Goal: Task Accomplishment & Management: Complete application form

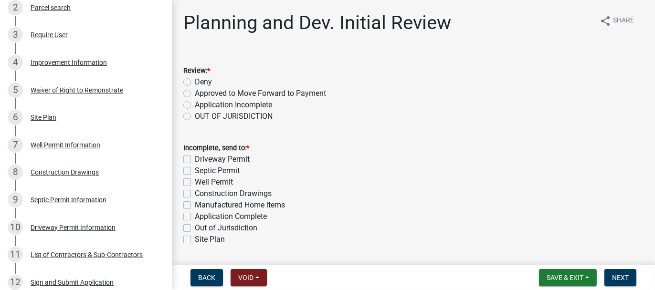
scroll to position [211, 0]
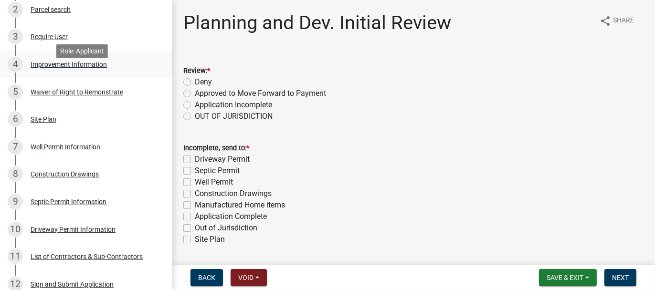
click at [64, 68] on div "Improvement Information" at bounding box center [69, 64] width 76 height 7
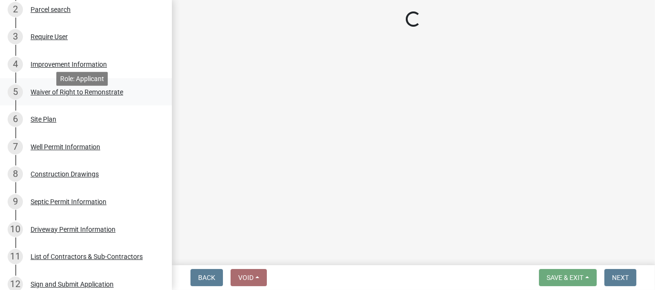
select select "69ac7e04-641d-4cc7-82fe-ed12440f8b33"
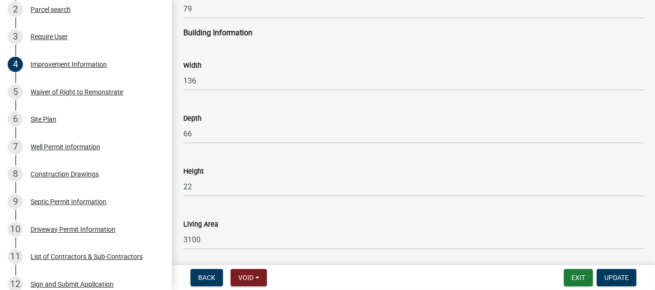
scroll to position [1524, 0]
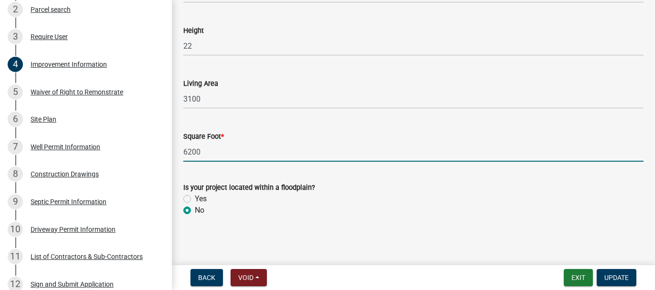
drag, startPoint x: 188, startPoint y: 150, endPoint x: 207, endPoint y: 125, distance: 31.3
click at [188, 149] on input "6200" at bounding box center [413, 152] width 460 height 20
type input "6900"
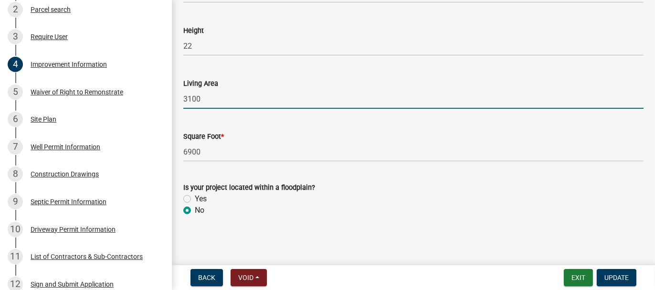
drag, startPoint x: 203, startPoint y: 99, endPoint x: 173, endPoint y: 107, distance: 30.7
type input "5500"
click at [611, 277] on span "Update" at bounding box center [616, 278] width 24 height 8
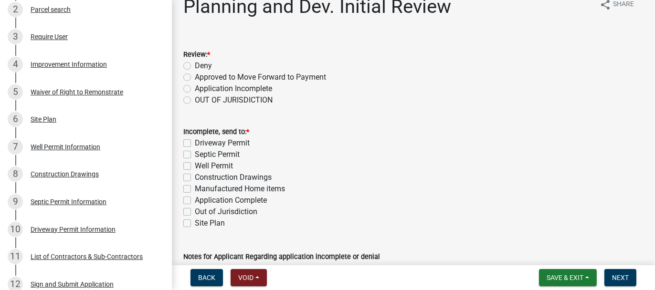
scroll to position [0, 0]
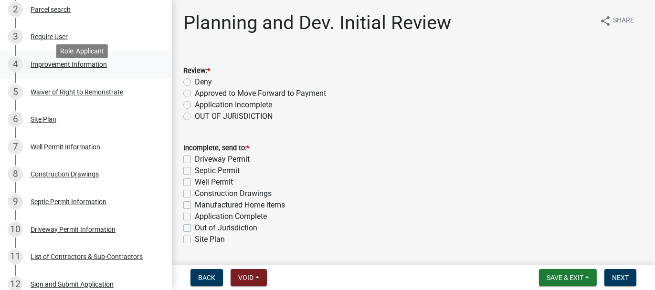
click at [41, 68] on div "Improvement Information" at bounding box center [69, 64] width 76 height 7
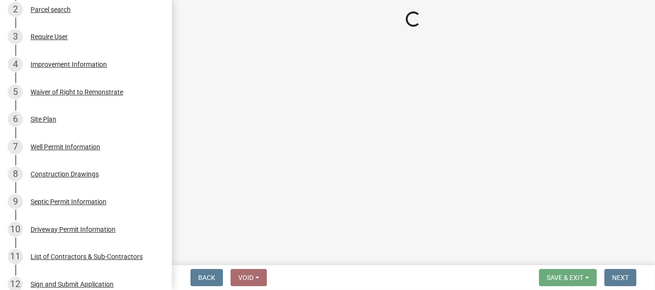
select select "69ac7e04-641d-4cc7-82fe-ed12440f8b33"
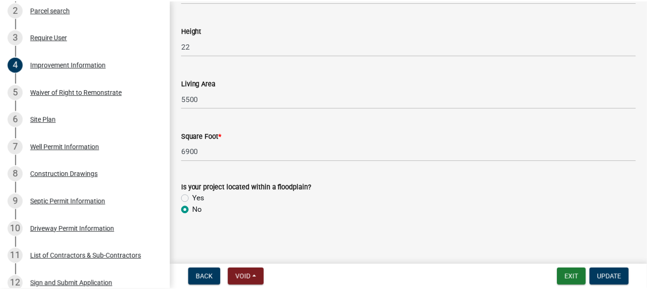
scroll to position [1476, 0]
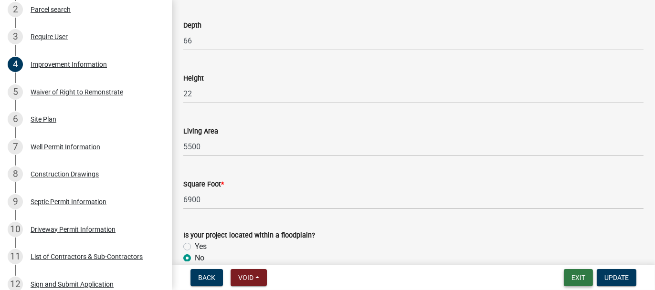
click at [581, 281] on button "Exit" at bounding box center [577, 277] width 29 height 17
